Goal: Task Accomplishment & Management: Complete application form

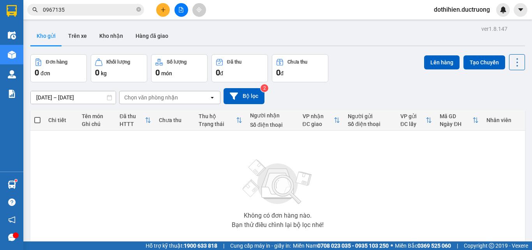
click at [97, 10] on input "0967135" at bounding box center [89, 9] width 92 height 9
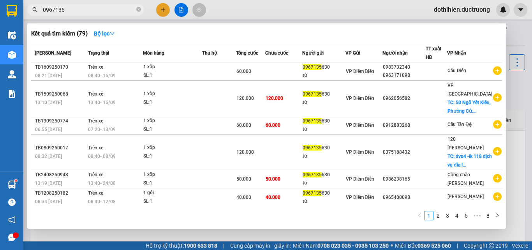
click at [97, 10] on input "0967135" at bounding box center [89, 9] width 92 height 9
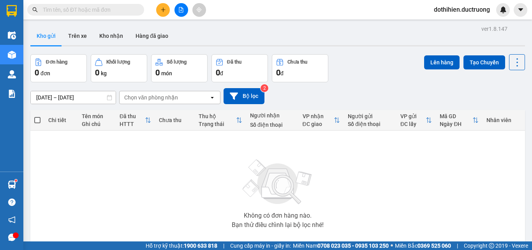
type input "0"
paste input "0388583696"
type input "0388583696"
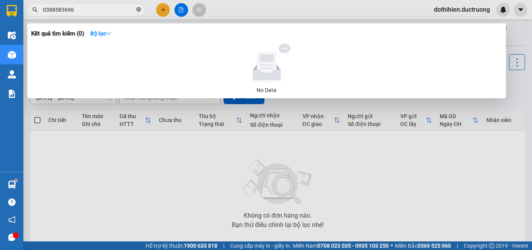
click at [139, 9] on icon "close-circle" at bounding box center [138, 9] width 5 height 5
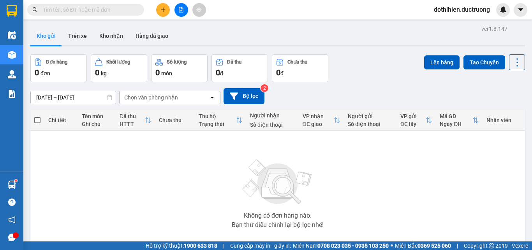
click at [237, 11] on div "Kết quả tìm kiếm ( 0 ) Bộ lọc No Data dothihien.ductruong" at bounding box center [266, 9] width 532 height 19
click at [91, 7] on input "text" at bounding box center [89, 9] width 92 height 9
paste input "0971390318"
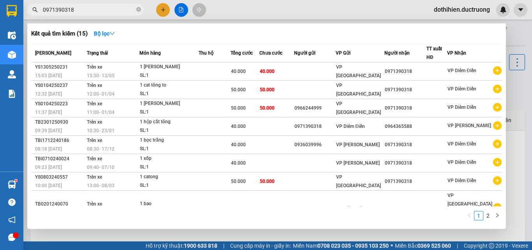
click at [60, 12] on input "0971390318" at bounding box center [89, 9] width 92 height 9
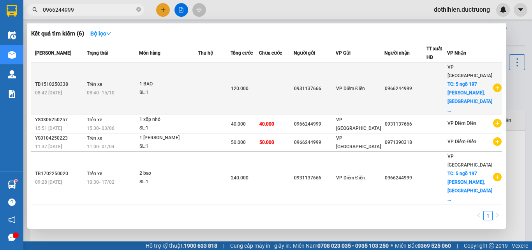
type input "0966244999"
click at [399, 84] on td "0966244999" at bounding box center [405, 88] width 42 height 53
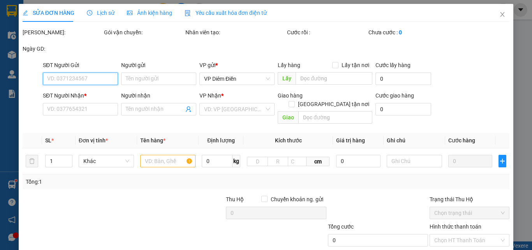
type input "0931137666"
type input "0966244999"
checkbox input "true"
type input "5 ngõ [STREET_ADDRESS][PERSON_NAME]"
type input "120.000"
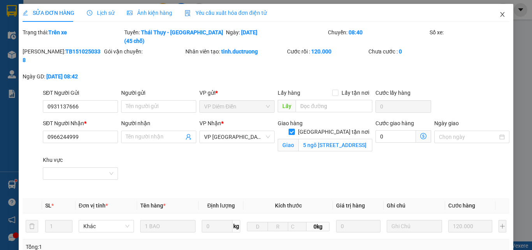
click at [499, 17] on icon "close" at bounding box center [502, 14] width 6 height 6
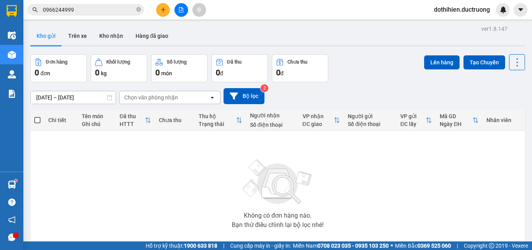
click at [85, 12] on input "0966244999" at bounding box center [89, 9] width 92 height 9
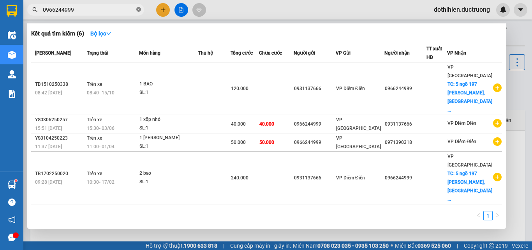
click at [139, 9] on icon "close-circle" at bounding box center [138, 9] width 5 height 5
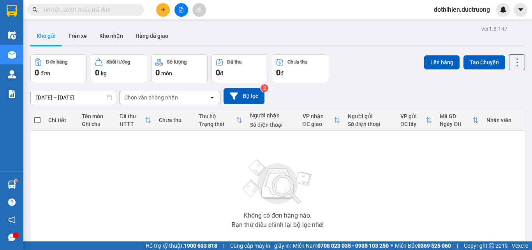
click at [105, 13] on input "text" at bounding box center [89, 9] width 92 height 9
